Goal: Transaction & Acquisition: Purchase product/service

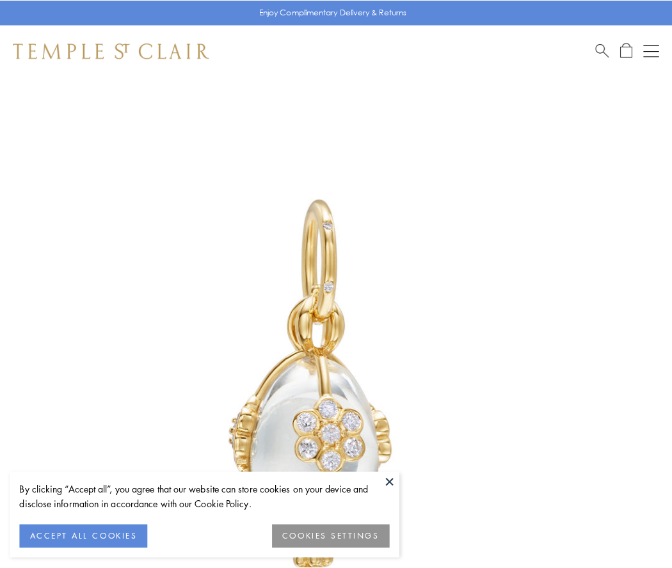
scroll to position [20, 0]
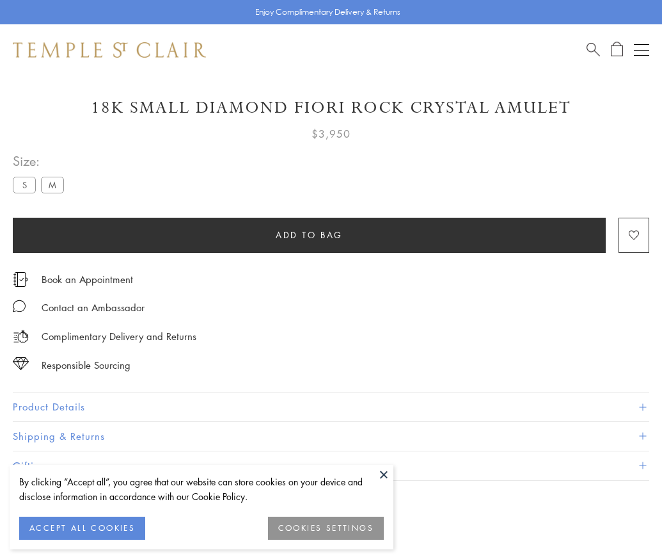
click at [309, 234] on span "Add to bag" at bounding box center [309, 235] width 67 height 14
